Goal: Book appointment/travel/reservation

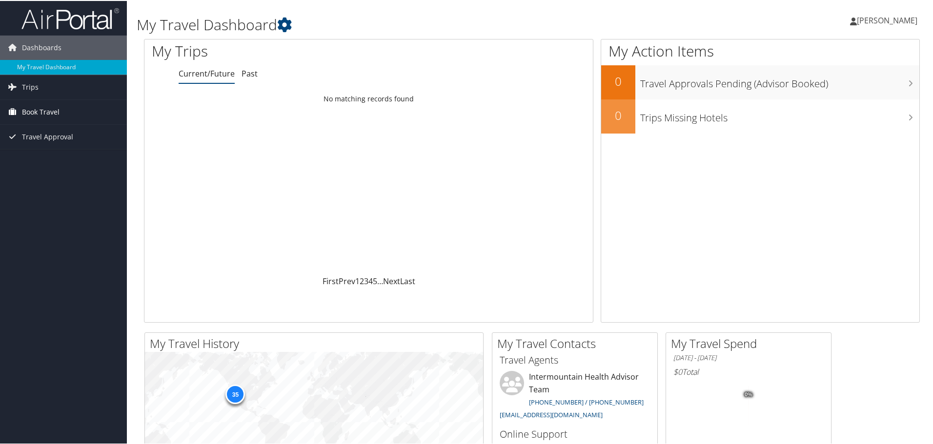
click at [41, 116] on span "Book Travel" at bounding box center [41, 111] width 38 height 24
click at [48, 160] on link "Book/Manage Online Trips" at bounding box center [63, 160] width 127 height 15
